Goal: Transaction & Acquisition: Purchase product/service

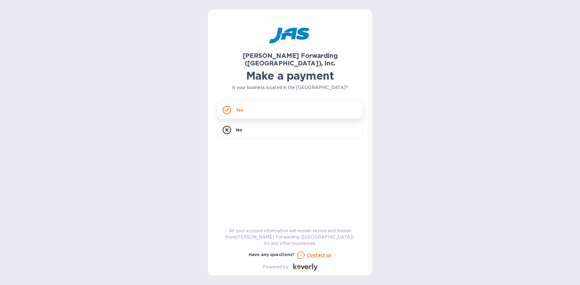
click at [237, 107] on p "Yes" at bounding box center [239, 110] width 7 height 6
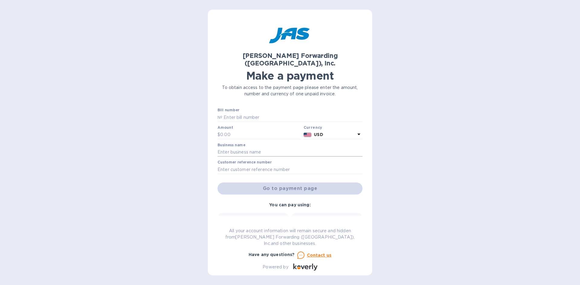
click at [254, 148] on input "text" at bounding box center [289, 152] width 145 height 9
type input "Cyril Bath"
click at [237, 165] on input "text" at bounding box center [289, 169] width 145 height 9
type input "Abete"
click at [265, 113] on input "text" at bounding box center [292, 117] width 140 height 9
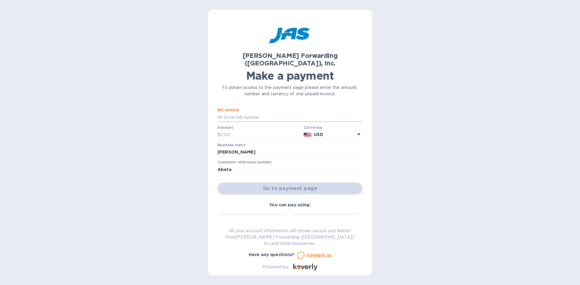
paste input "S509216623"
type input "S509216623"
drag, startPoint x: 223, startPoint y: 111, endPoint x: 216, endPoint y: 111, distance: 7.2
click at [216, 111] on div "JAS Forwarding (USA), Inc. Make a payment To obtain access to the payment page …" at bounding box center [290, 143] width 164 height 266
drag, startPoint x: 253, startPoint y: 110, endPoint x: 144, endPoint y: 104, distance: 108.8
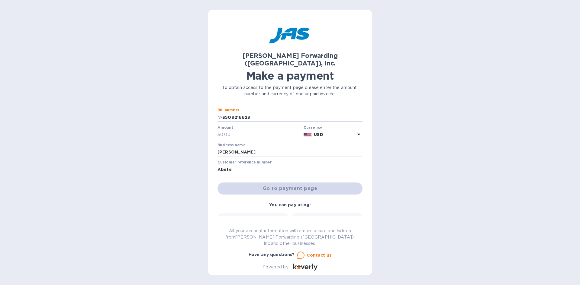
click at [144, 104] on div "JAS Forwarding (USA), Inc. Make a payment To obtain access to the payment page …" at bounding box center [290, 142] width 580 height 285
type input "qclt00065186"
drag, startPoint x: 263, startPoint y: 109, endPoint x: 203, endPoint y: 110, distance: 59.8
click at [203, 110] on div "JAS Forwarding (USA), Inc. Make a payment To obtain access to the payment page …" at bounding box center [290, 142] width 580 height 285
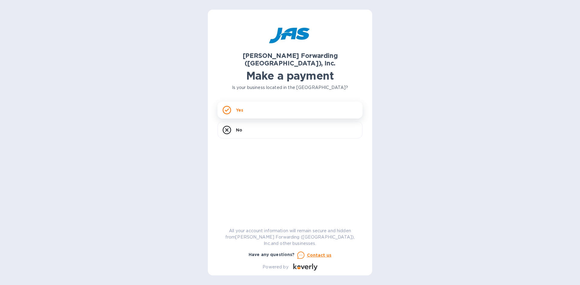
click at [277, 103] on div "Yes" at bounding box center [289, 110] width 145 height 17
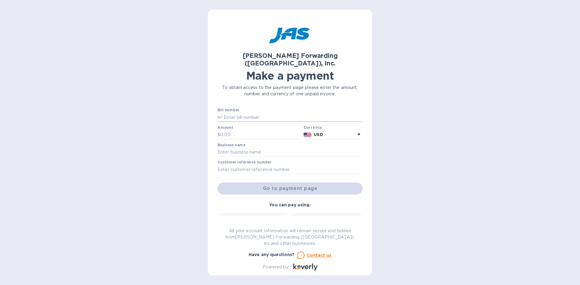
click at [266, 113] on input "text" at bounding box center [292, 117] width 140 height 9
click at [302, 113] on input "text" at bounding box center [292, 117] width 140 height 9
paste input "CLT503415010"
type input "CLT503415010"
click at [266, 130] on input "text" at bounding box center [260, 134] width 81 height 9
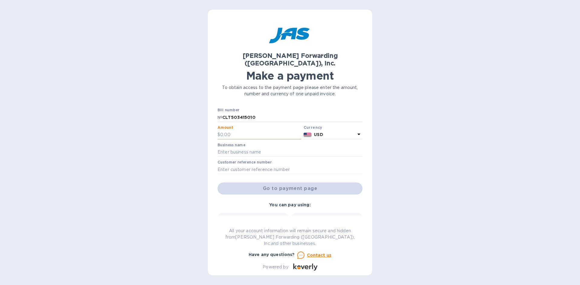
click at [228, 130] on input "text" at bounding box center [260, 134] width 81 height 9
type input "4,754.57"
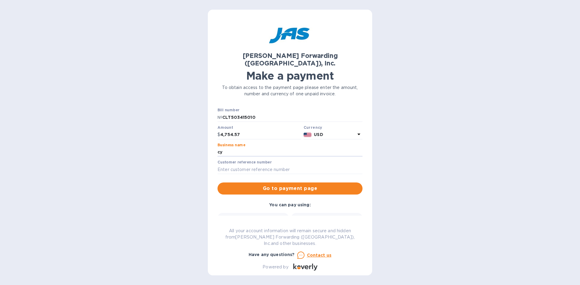
type input "c"
type input "[PERSON_NAME]"
type input "ABETE"
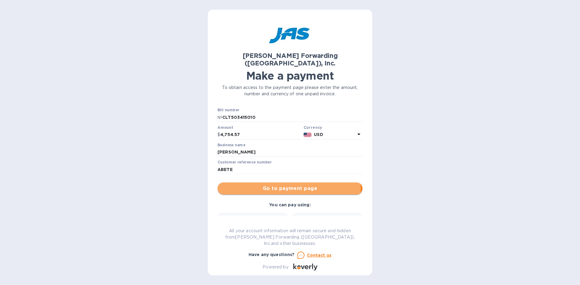
click at [274, 185] on span "Go to payment page" at bounding box center [289, 188] width 135 height 7
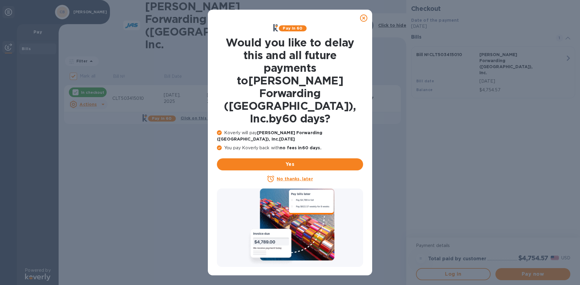
click at [364, 17] on icon at bounding box center [363, 17] width 7 height 7
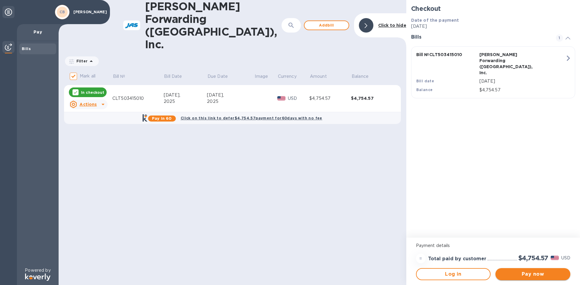
click at [533, 277] on span "Pay now" at bounding box center [532, 274] width 65 height 7
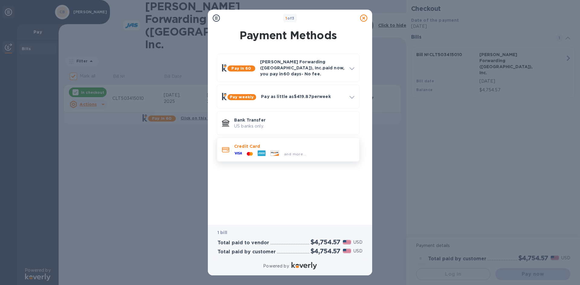
click at [223, 149] on icon at bounding box center [225, 149] width 7 height 5
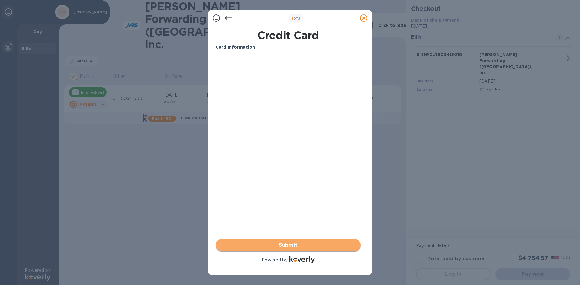
click at [290, 246] on span "Submit" at bounding box center [287, 245] width 135 height 7
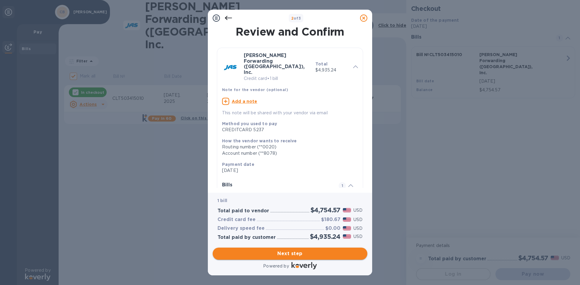
click at [327, 251] on span "Next step" at bounding box center [289, 253] width 145 height 7
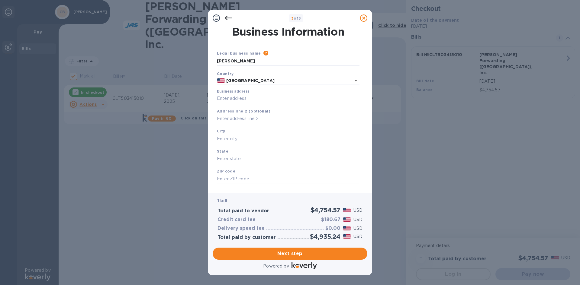
click at [247, 96] on input "Business address" at bounding box center [288, 98] width 142 height 9
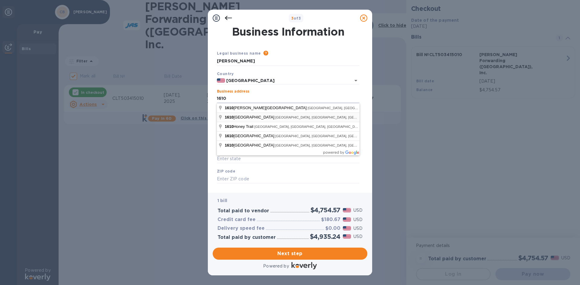
type input "[STREET_ADDRESS]"
type input "Monroe"
type input "NC"
type input "28110"
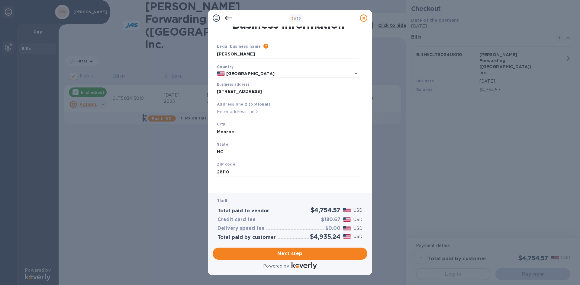
scroll to position [10, 0]
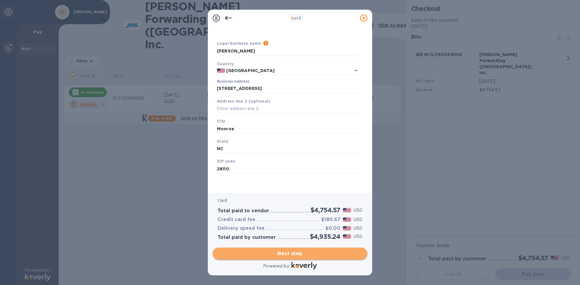
click at [280, 254] on span "Next step" at bounding box center [289, 253] width 145 height 7
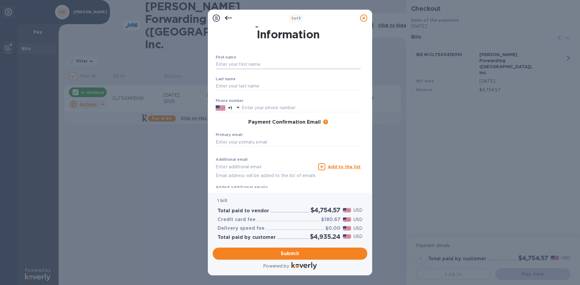
click at [226, 64] on input "text" at bounding box center [288, 64] width 145 height 9
type input "[PERSON_NAME]"
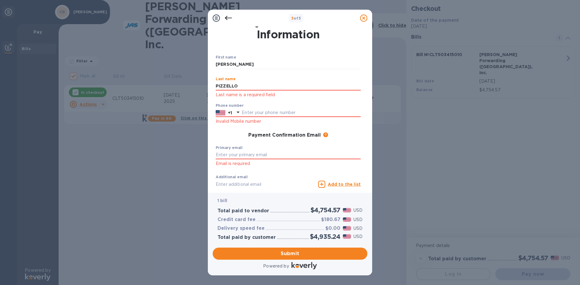
type input "PIZZELLO"
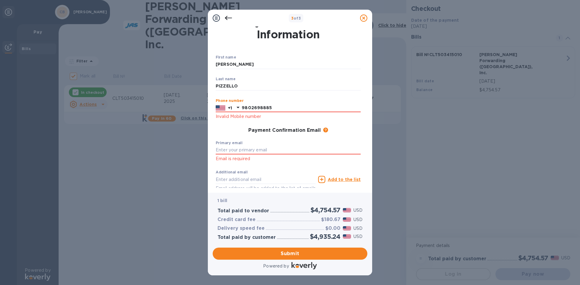
type input "9802698885"
type input "[PERSON_NAME][EMAIL_ADDRESS][DOMAIN_NAME]"
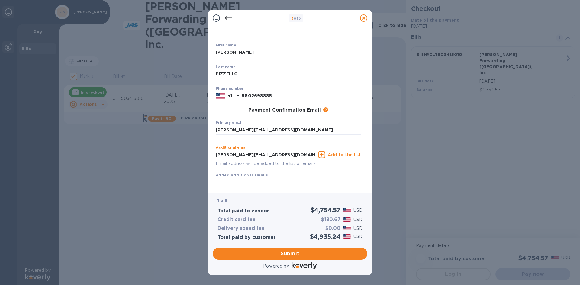
scroll to position [29, 0]
click at [275, 170] on div "Additional email [PERSON_NAME][EMAIL_ADDRESS][DOMAIN_NAME] Email address will b…" at bounding box center [288, 160] width 145 height 36
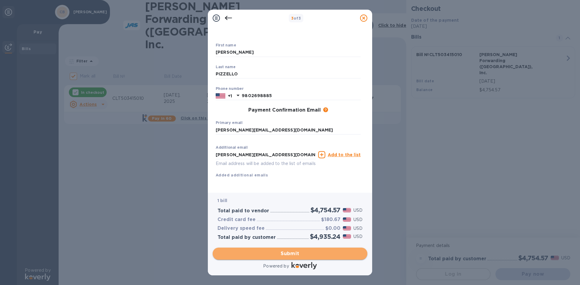
click at [274, 255] on span "Submit" at bounding box center [289, 253] width 145 height 7
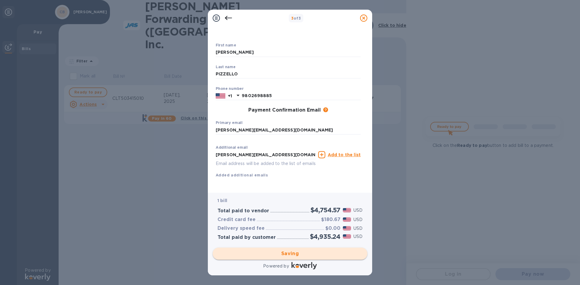
checkbox input "false"
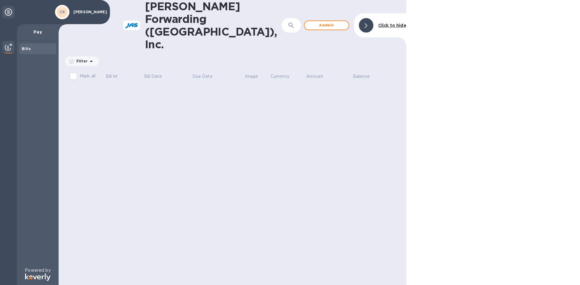
click at [58, 7] on div "CB" at bounding box center [62, 12] width 14 height 14
click at [27, 50] on b "Bills" at bounding box center [26, 48] width 9 height 5
click at [5, 48] on div at bounding box center [8, 47] width 12 height 13
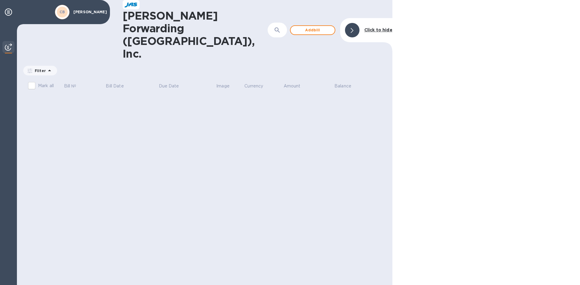
click at [26, 66] on div "Filter" at bounding box center [40, 71] width 34 height 10
click at [30, 69] on icon at bounding box center [29, 71] width 5 height 5
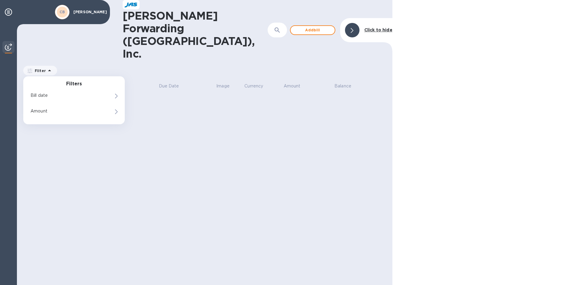
click at [373, 27] on b "Click to hide" at bounding box center [378, 29] width 28 height 5
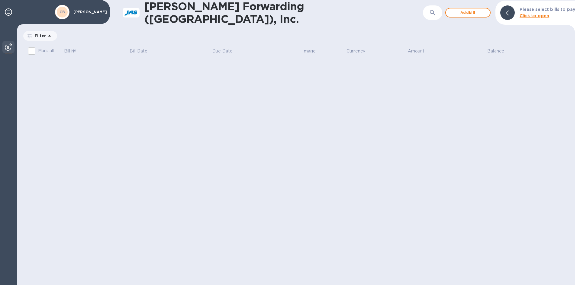
click at [63, 10] on b "CB" at bounding box center [62, 12] width 6 height 5
click at [82, 14] on div "[PERSON_NAME]" at bounding box center [89, 12] width 36 height 7
click at [10, 12] on icon at bounding box center [8, 11] width 7 height 7
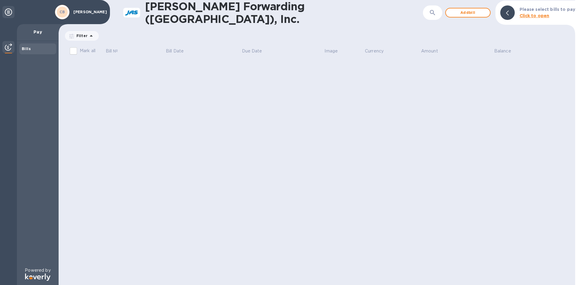
click at [37, 30] on p "Pay" at bounding box center [38, 32] width 32 height 6
click at [28, 48] on b "Bills" at bounding box center [26, 48] width 9 height 5
click at [27, 50] on b "Bills" at bounding box center [26, 48] width 9 height 5
